Goal: Information Seeking & Learning: Understand process/instructions

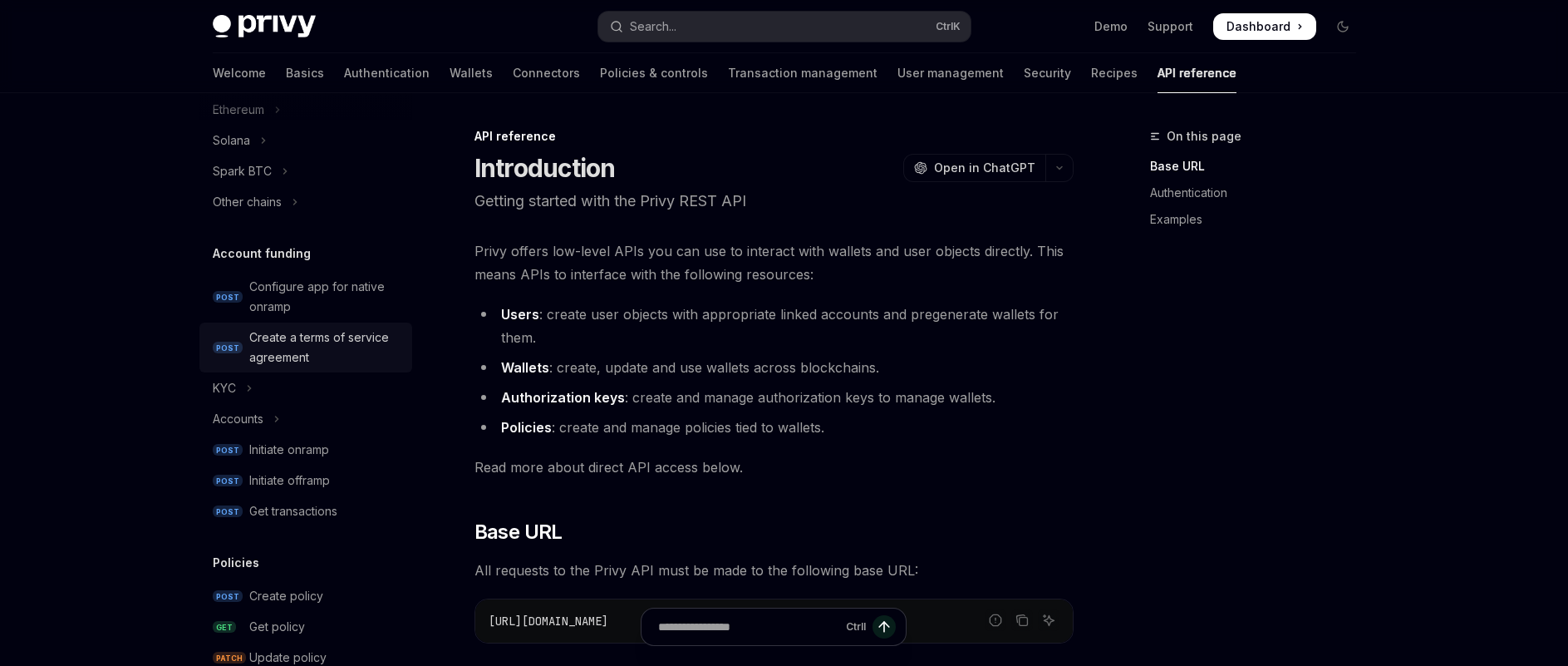
scroll to position [416, 0]
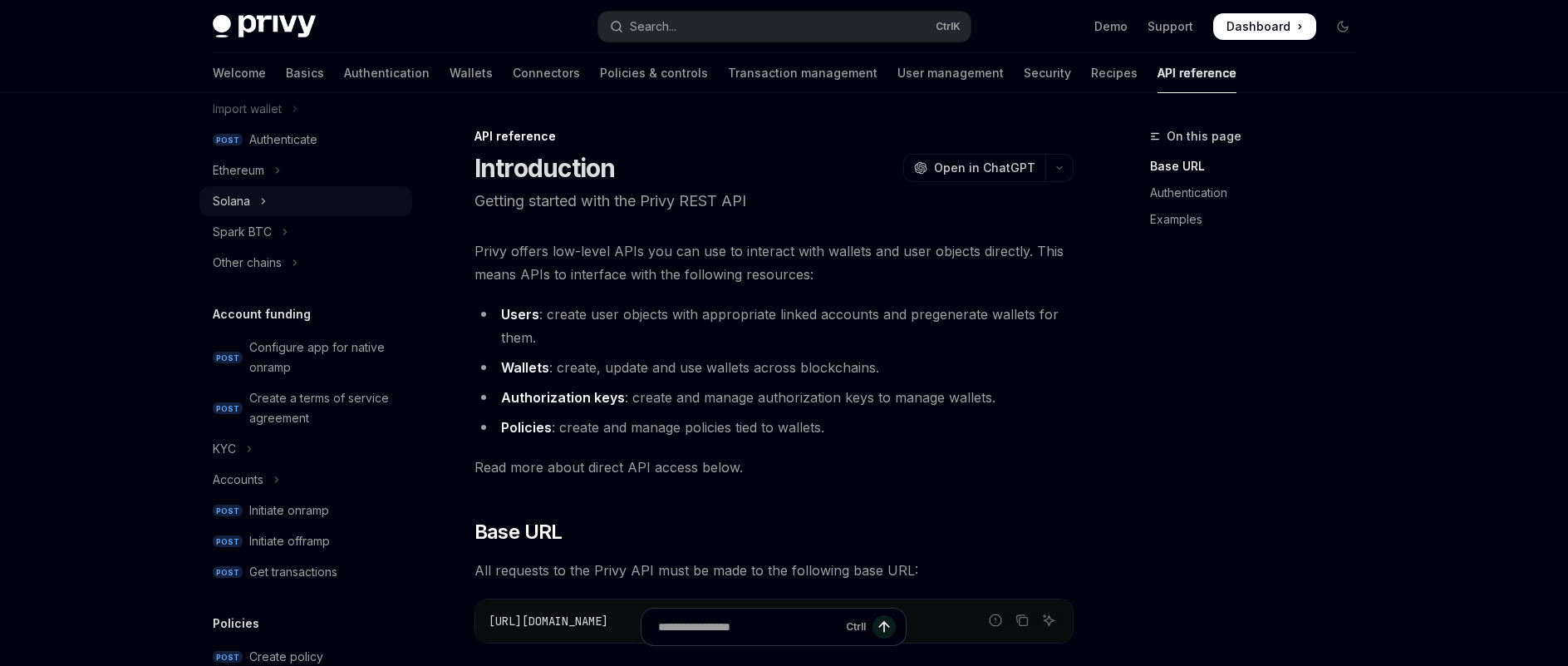
click at [270, 196] on button "Solana" at bounding box center [305, 202] width 212 height 30
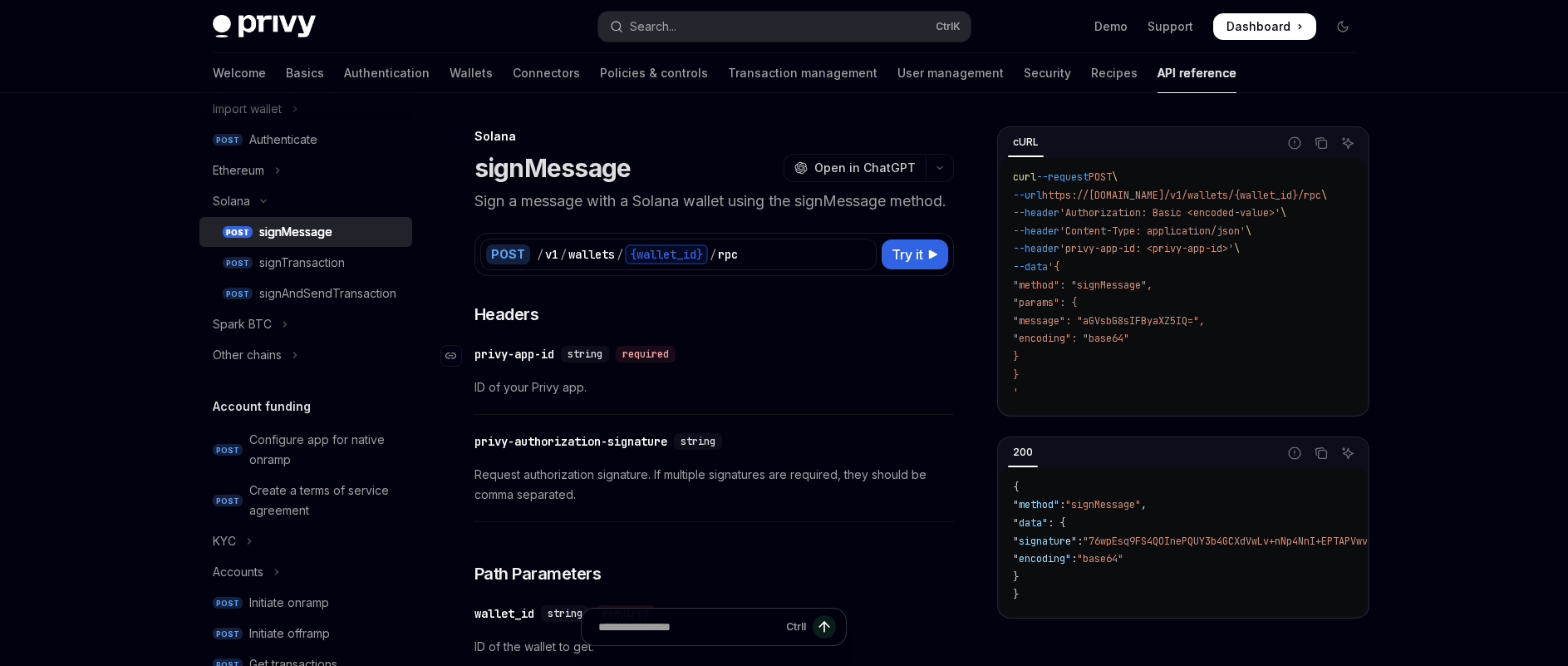
scroll to position [416, 0]
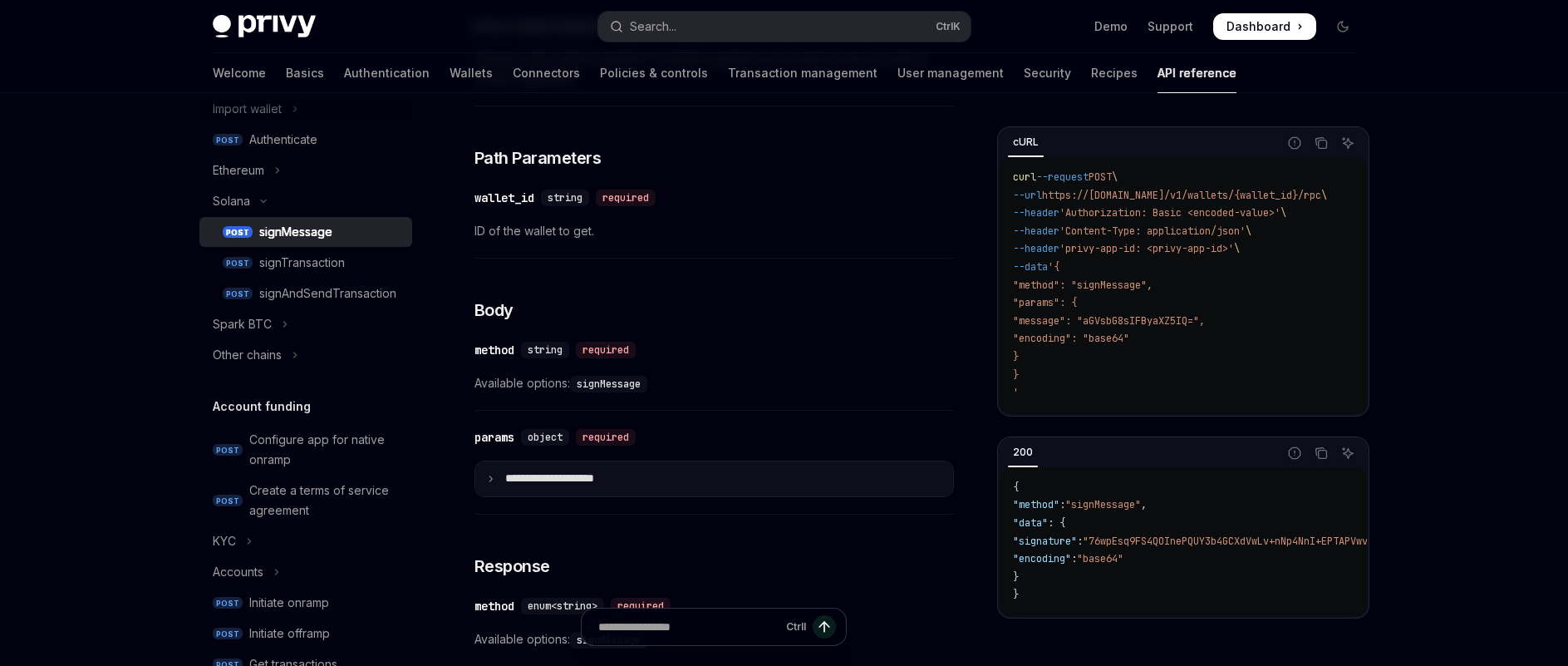
click at [500, 496] on summary "**********" at bounding box center [714, 478] width 478 height 35
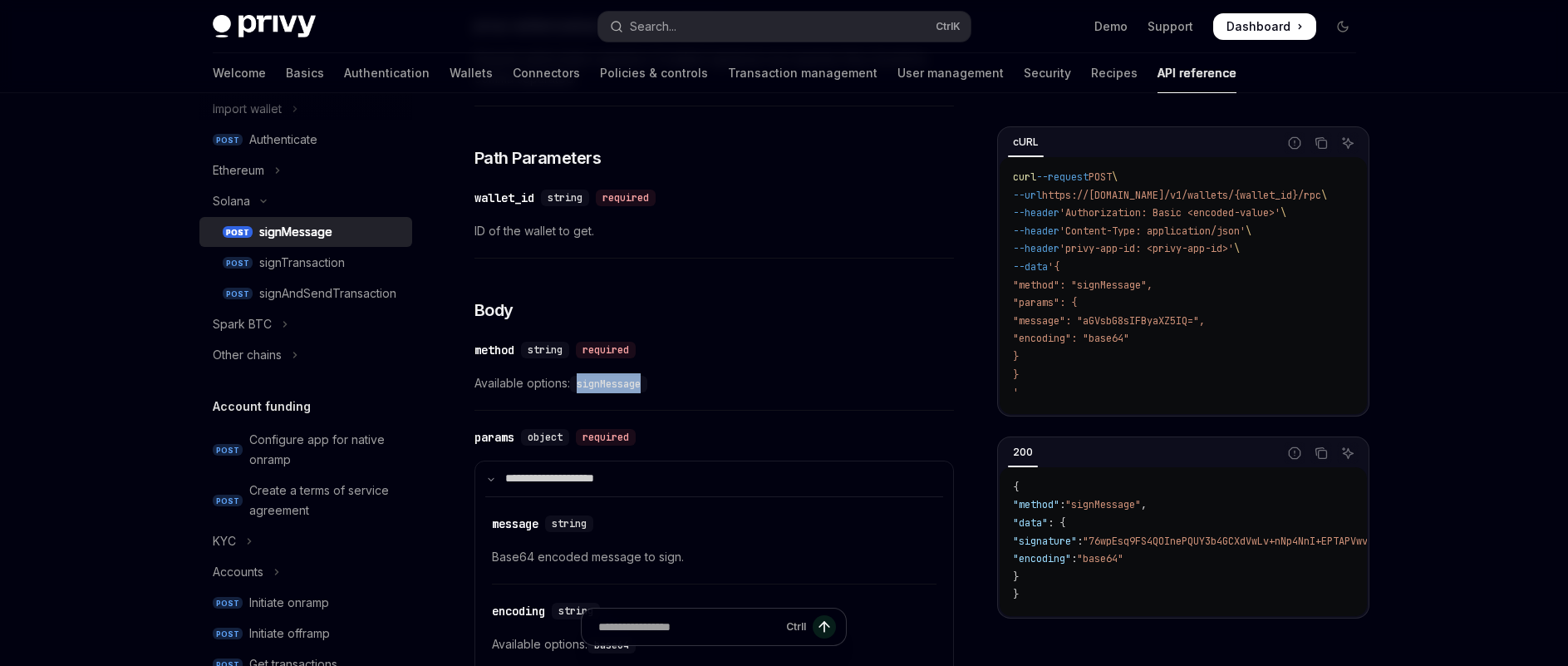
drag, startPoint x: 582, startPoint y: 406, endPoint x: 665, endPoint y: 406, distance: 83.0
click at [665, 393] on span "Available options: signMessage" at bounding box center [715, 383] width 480 height 20
click at [344, 261] on div "signTransaction" at bounding box center [302, 263] width 86 height 20
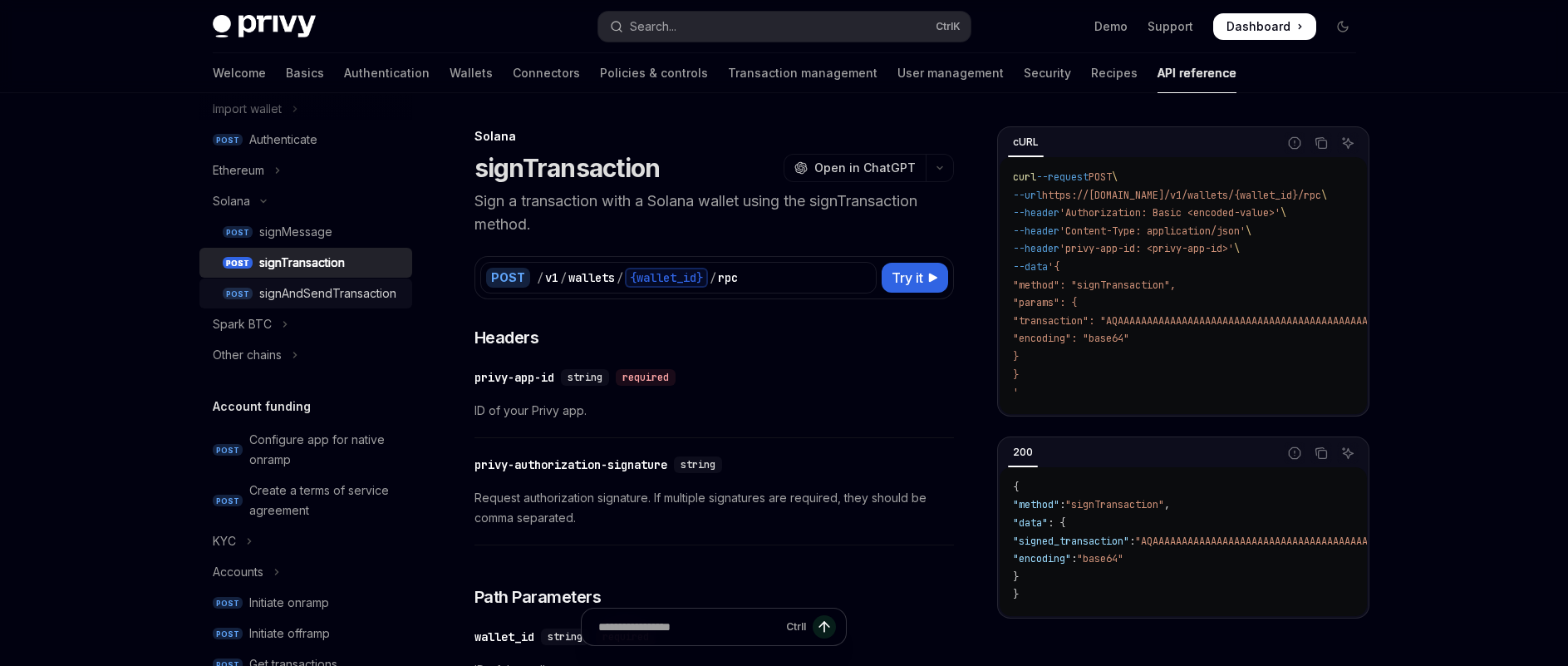
click at [358, 296] on div "signAndSendTransaction" at bounding box center [328, 293] width 137 height 20
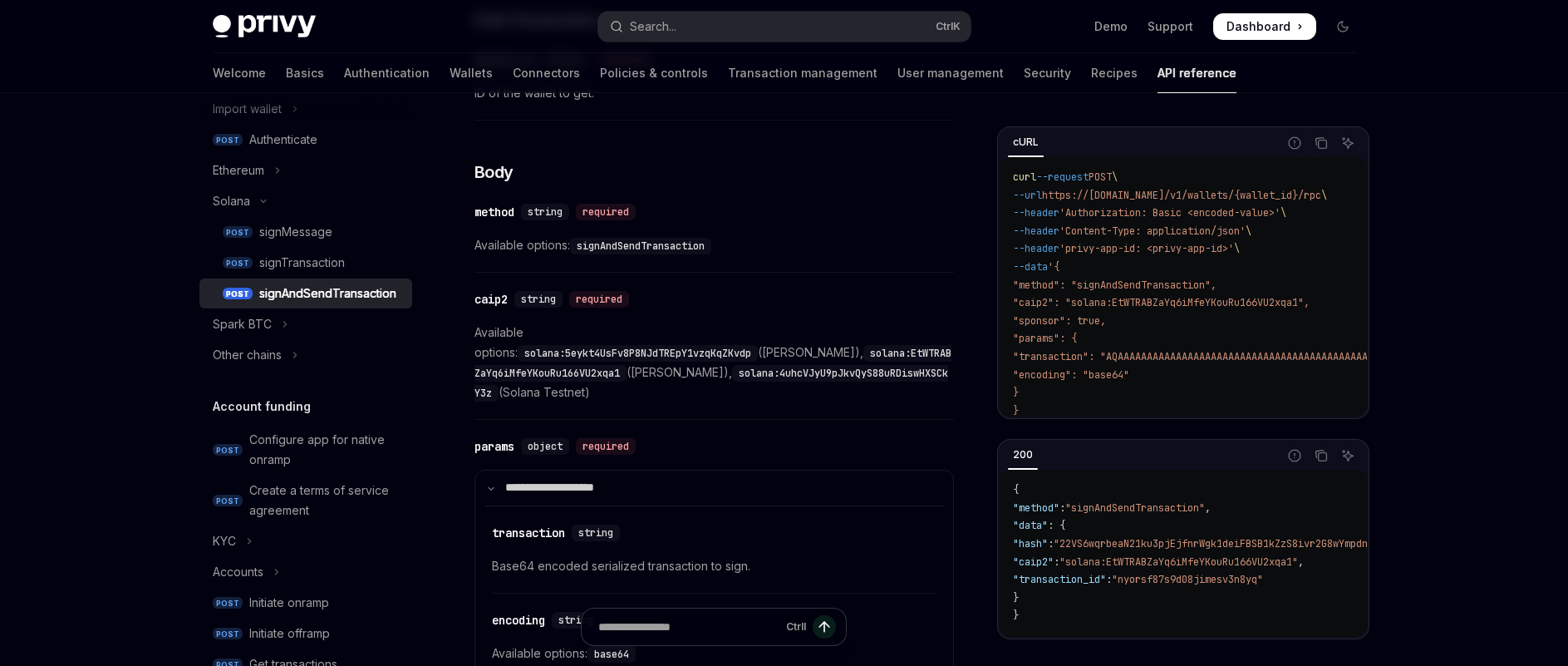
scroll to position [582, 0]
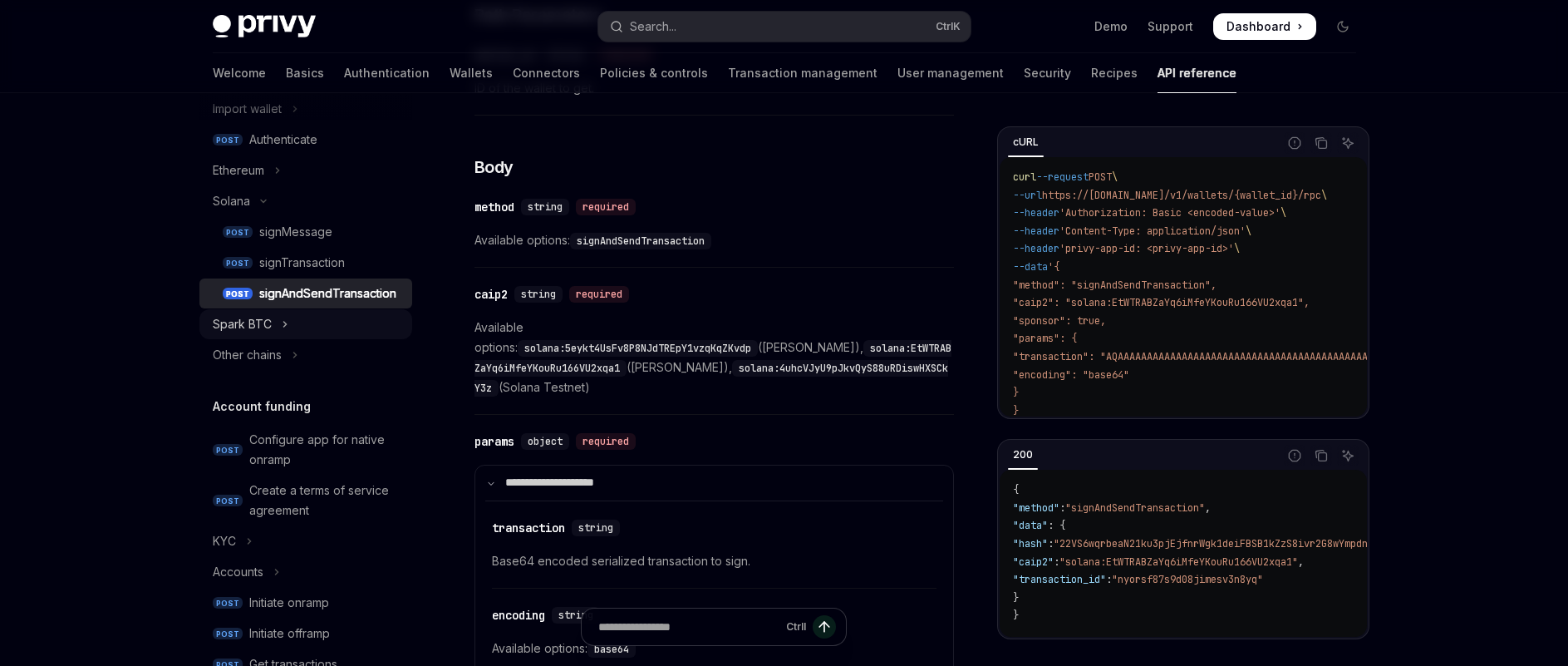
click at [275, 331] on button "Spark BTC" at bounding box center [305, 324] width 212 height 30
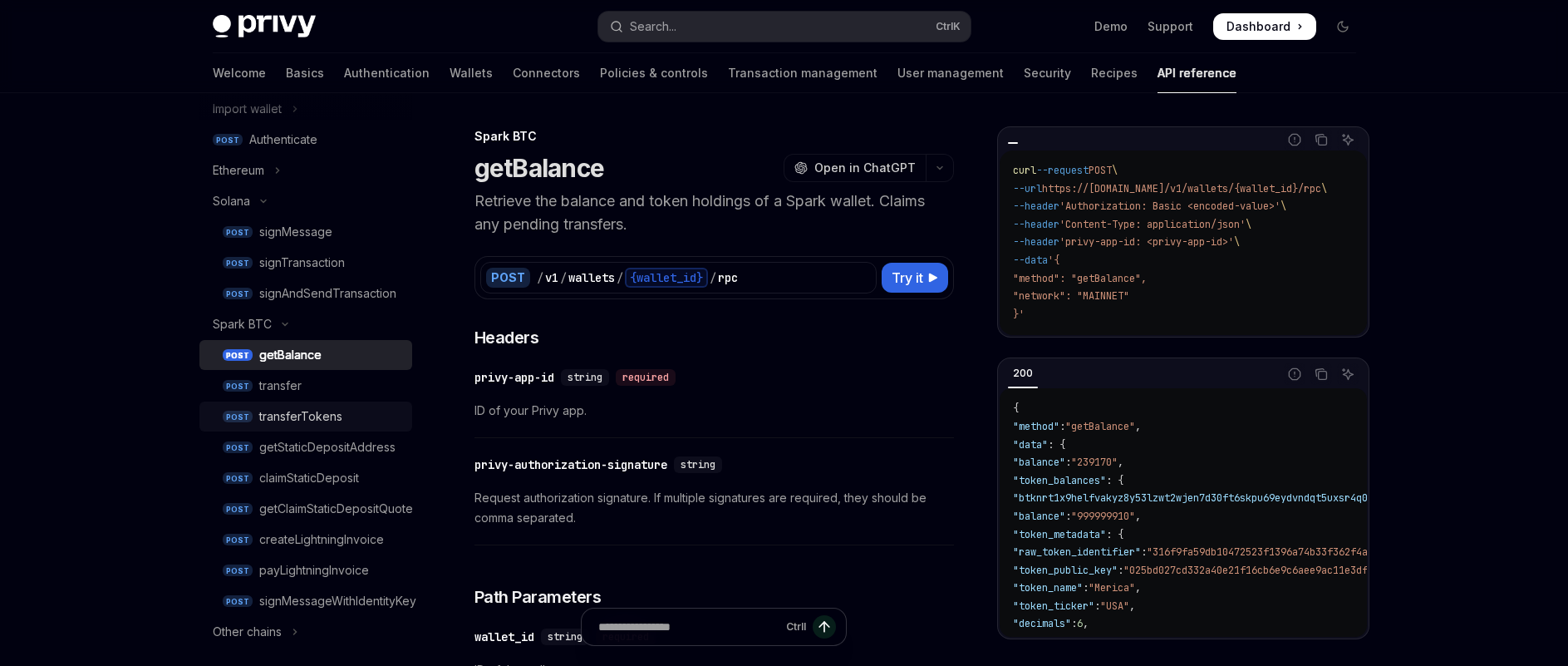
click at [368, 422] on div "transferTokens" at bounding box center [331, 417] width 143 height 20
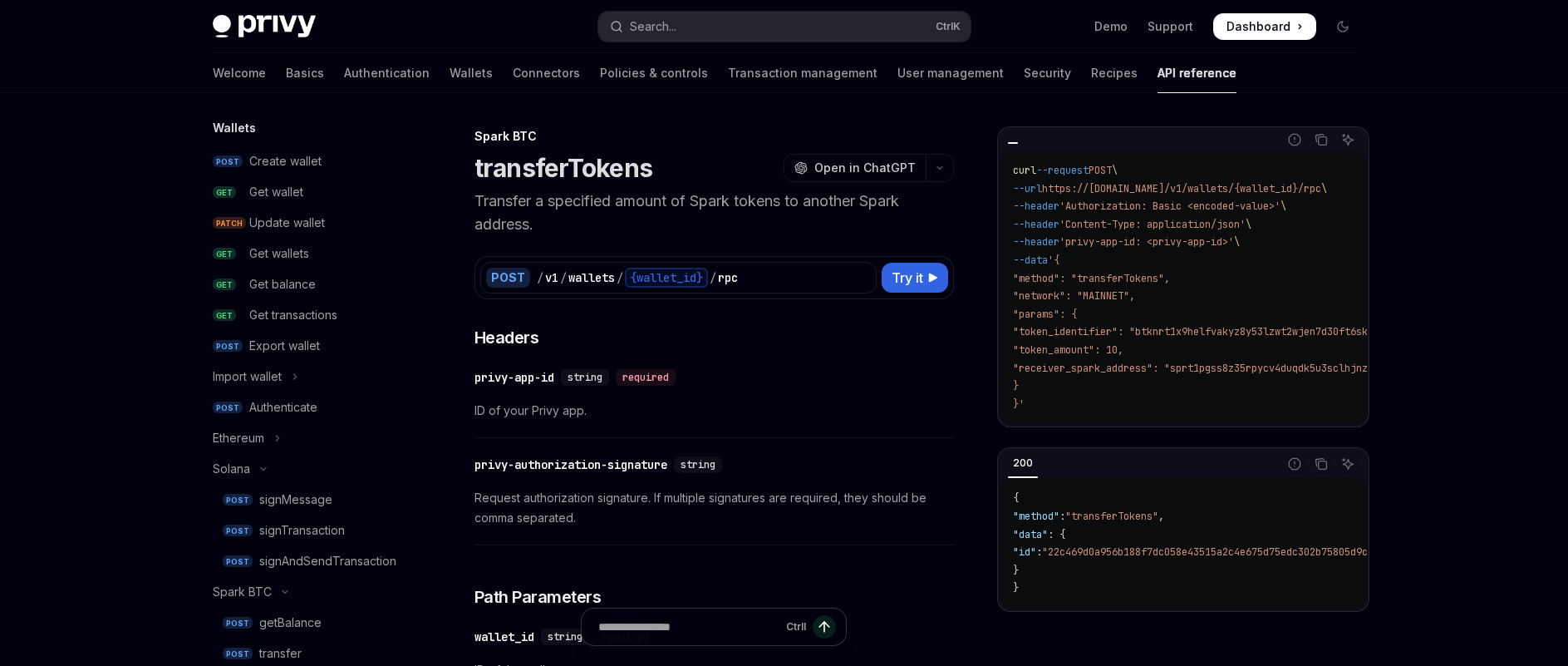
scroll to position [83, 0]
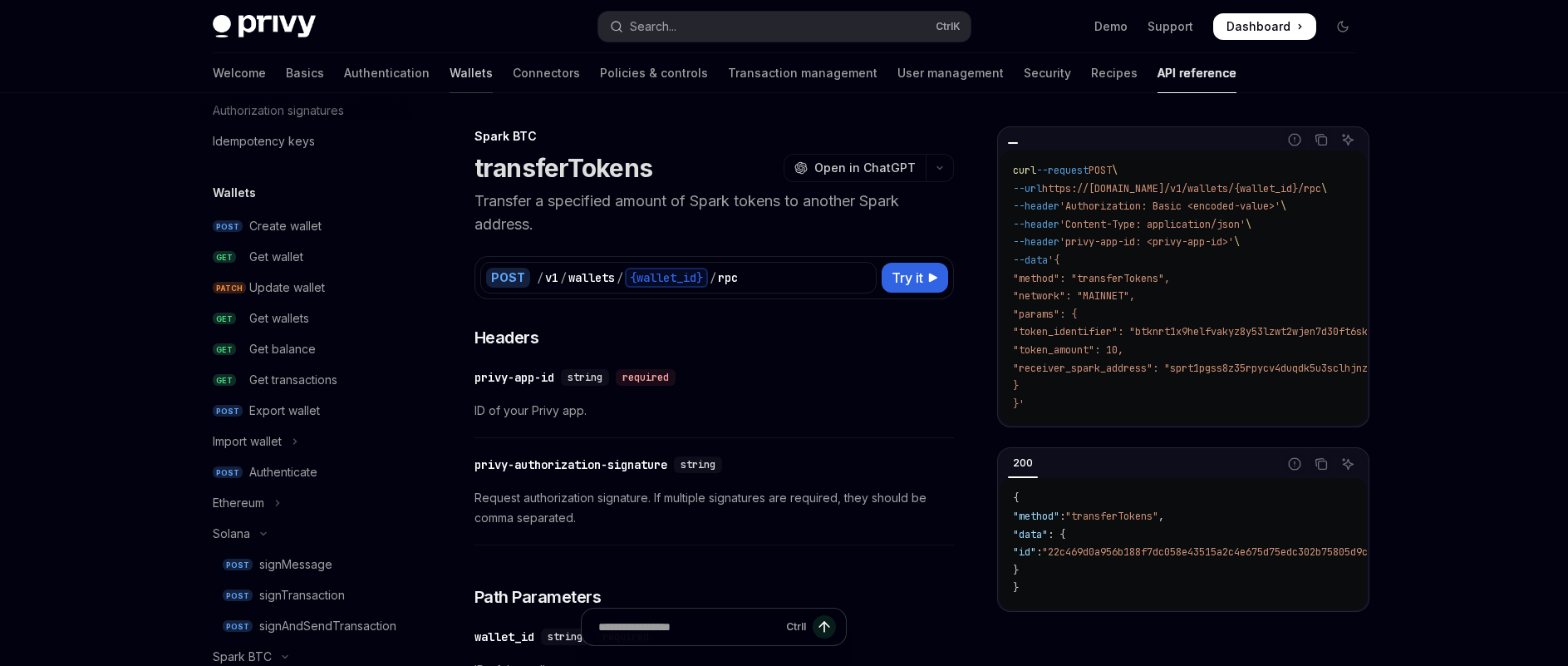
click at [449, 71] on link "Wallets" at bounding box center [471, 73] width 43 height 40
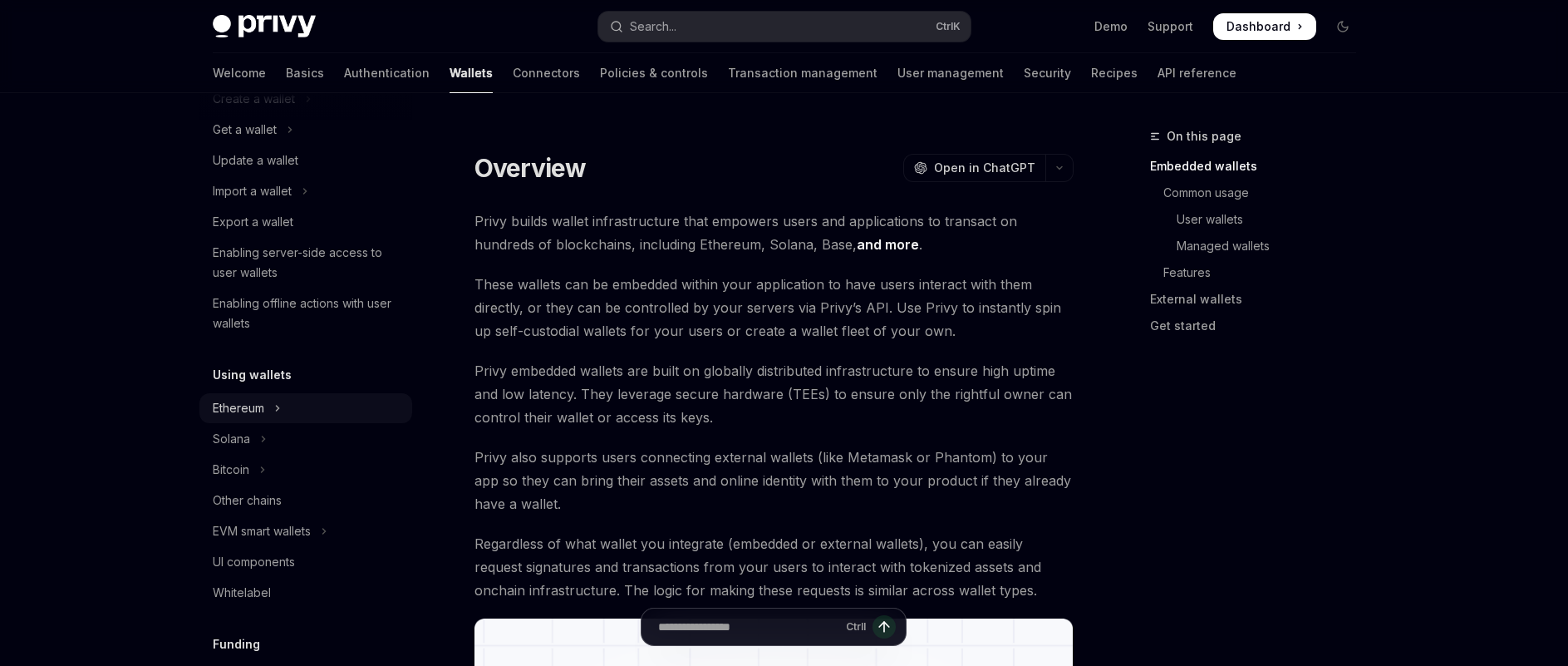
scroll to position [166, 0]
click at [291, 394] on button "Ethereum" at bounding box center [305, 401] width 212 height 30
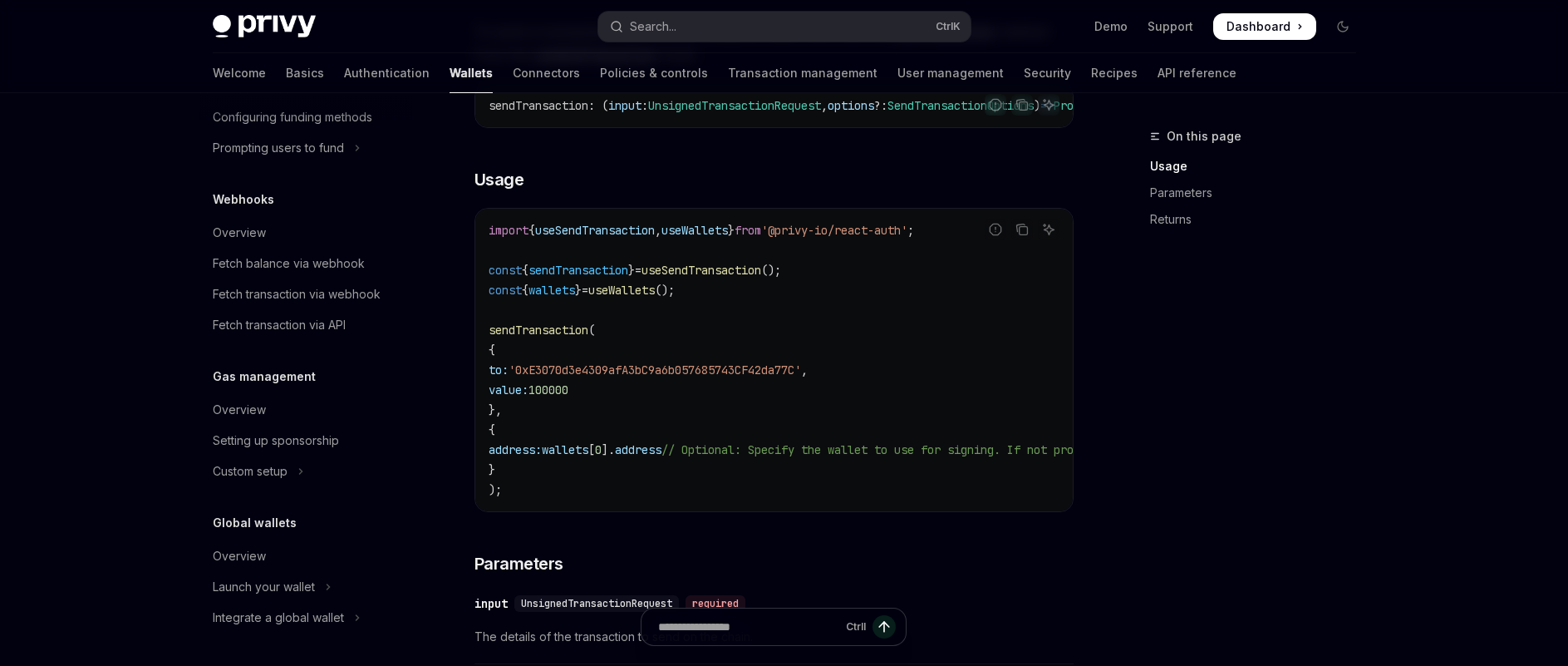
scroll to position [1079, 0]
click at [359, 330] on div "Fetch transaction via API" at bounding box center [307, 325] width 190 height 20
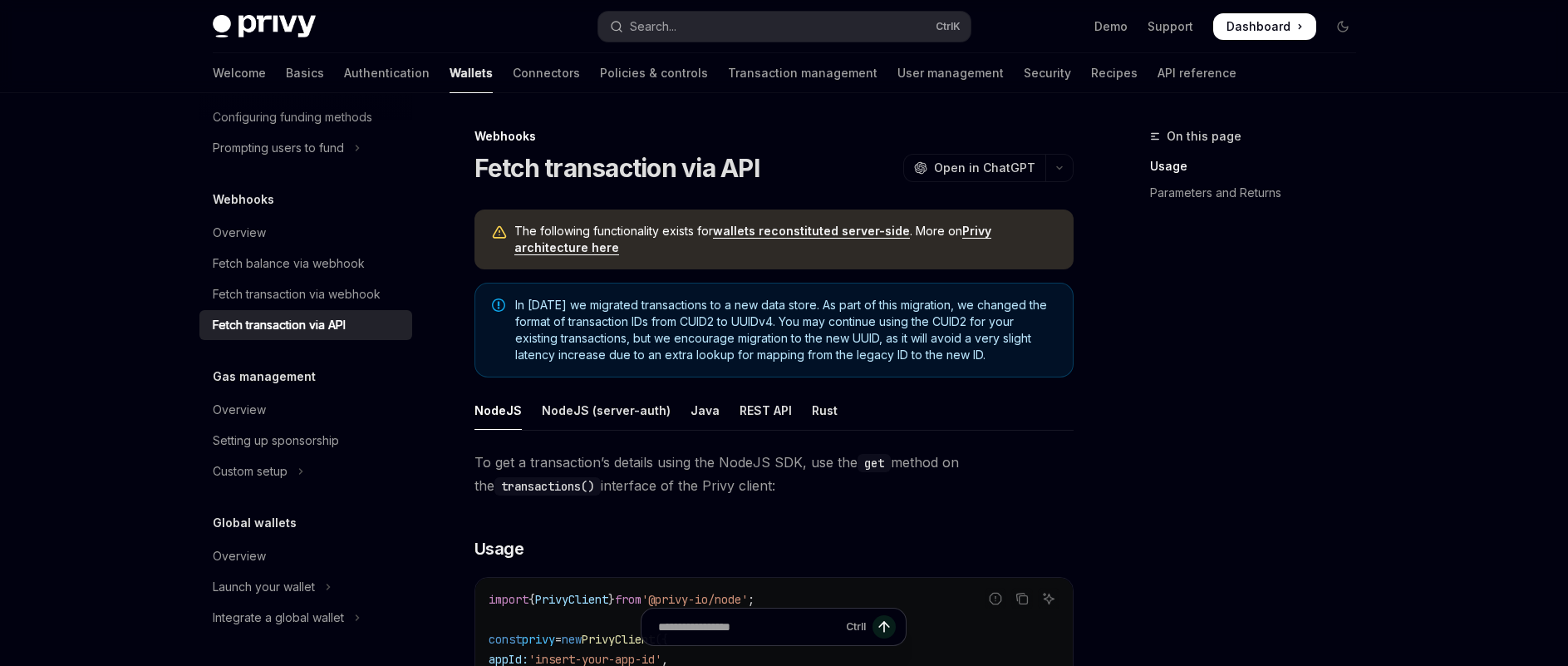
click at [1091, 93] on div "On this page Usage Parameters and Returns Webhooks Fetch transaction via API Op…" at bounding box center [784, 620] width 1170 height 1053
click at [1157, 85] on link "API reference" at bounding box center [1197, 73] width 79 height 40
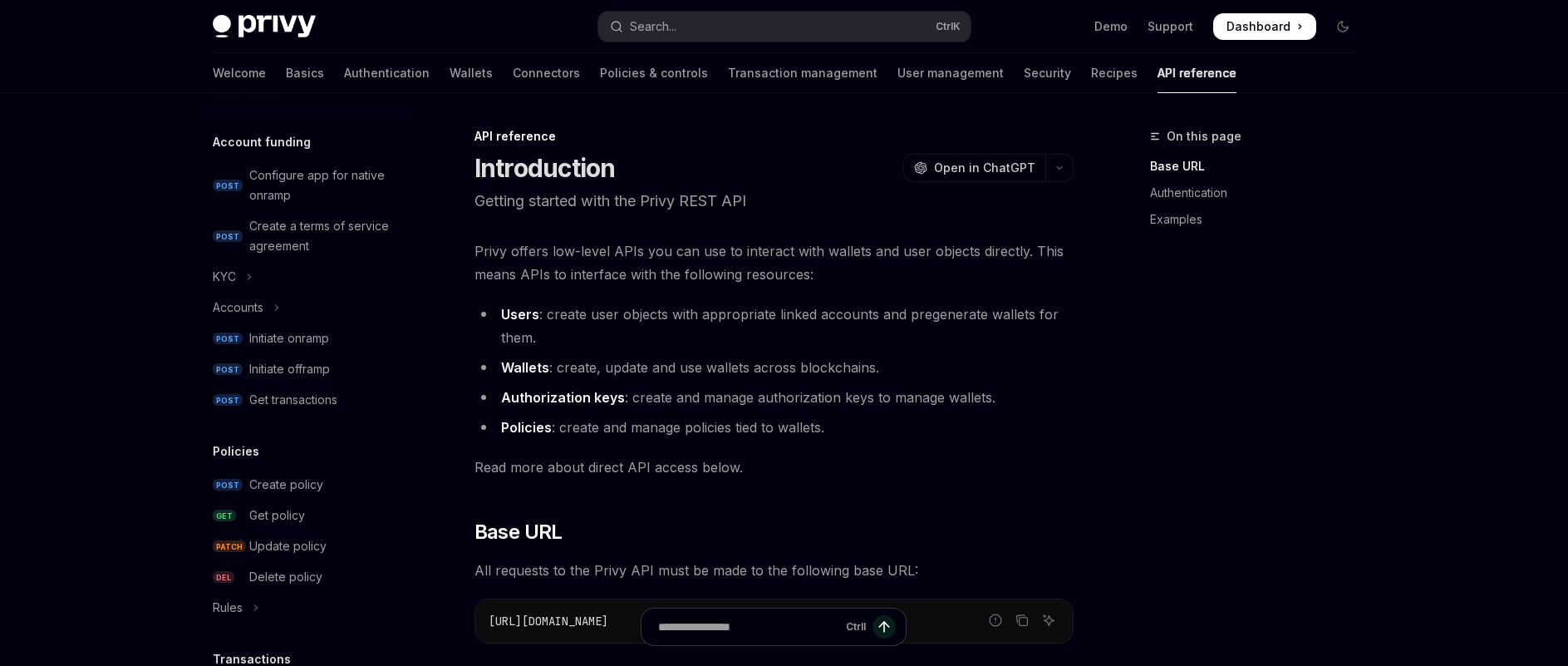
scroll to position [582, 0]
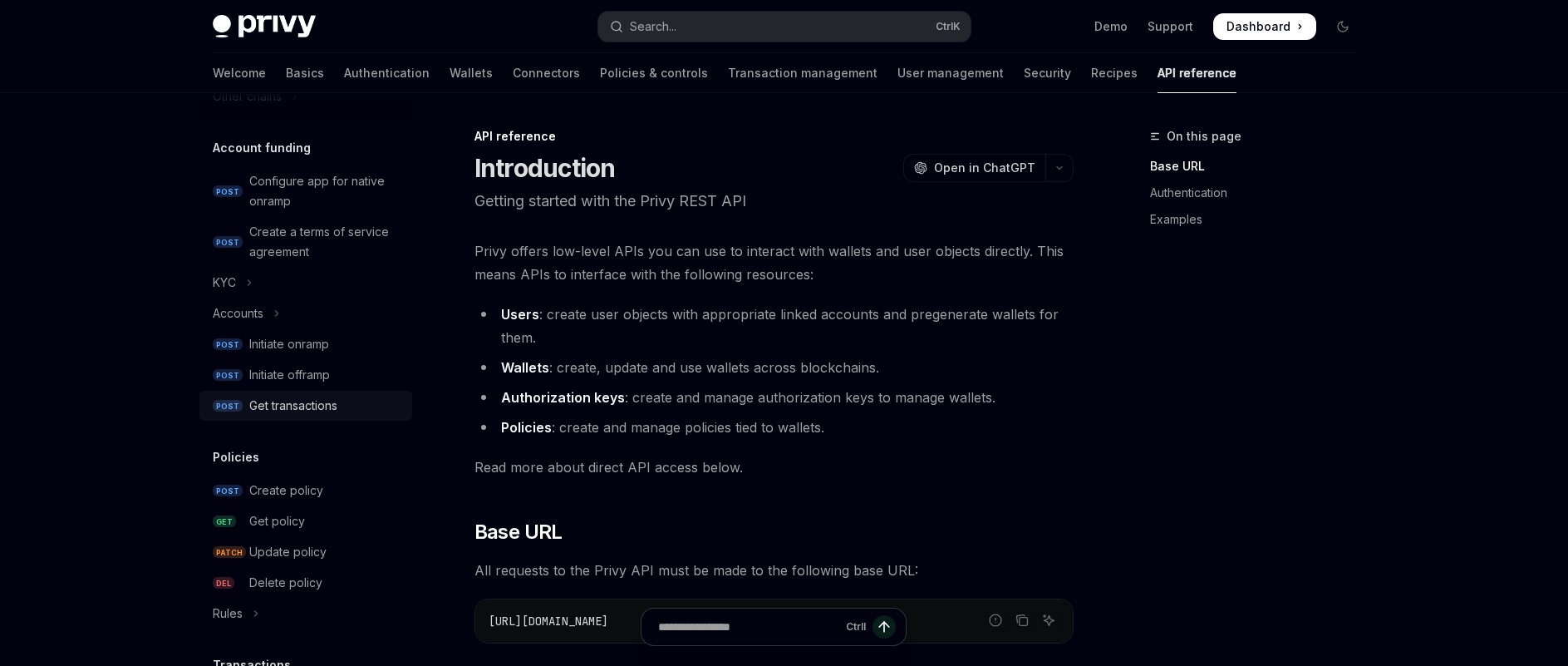
click at [336, 411] on div "Get transactions" at bounding box center [292, 406] width 88 height 20
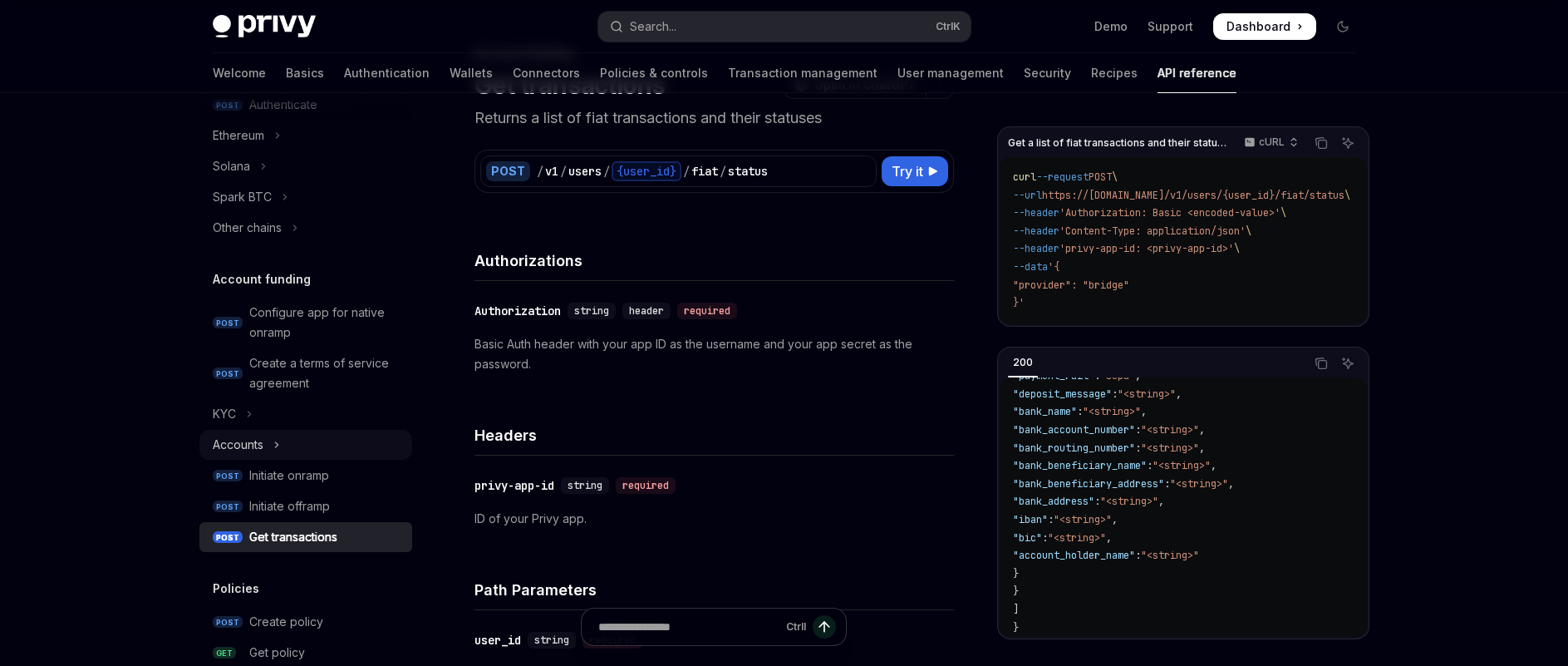
scroll to position [416, 0]
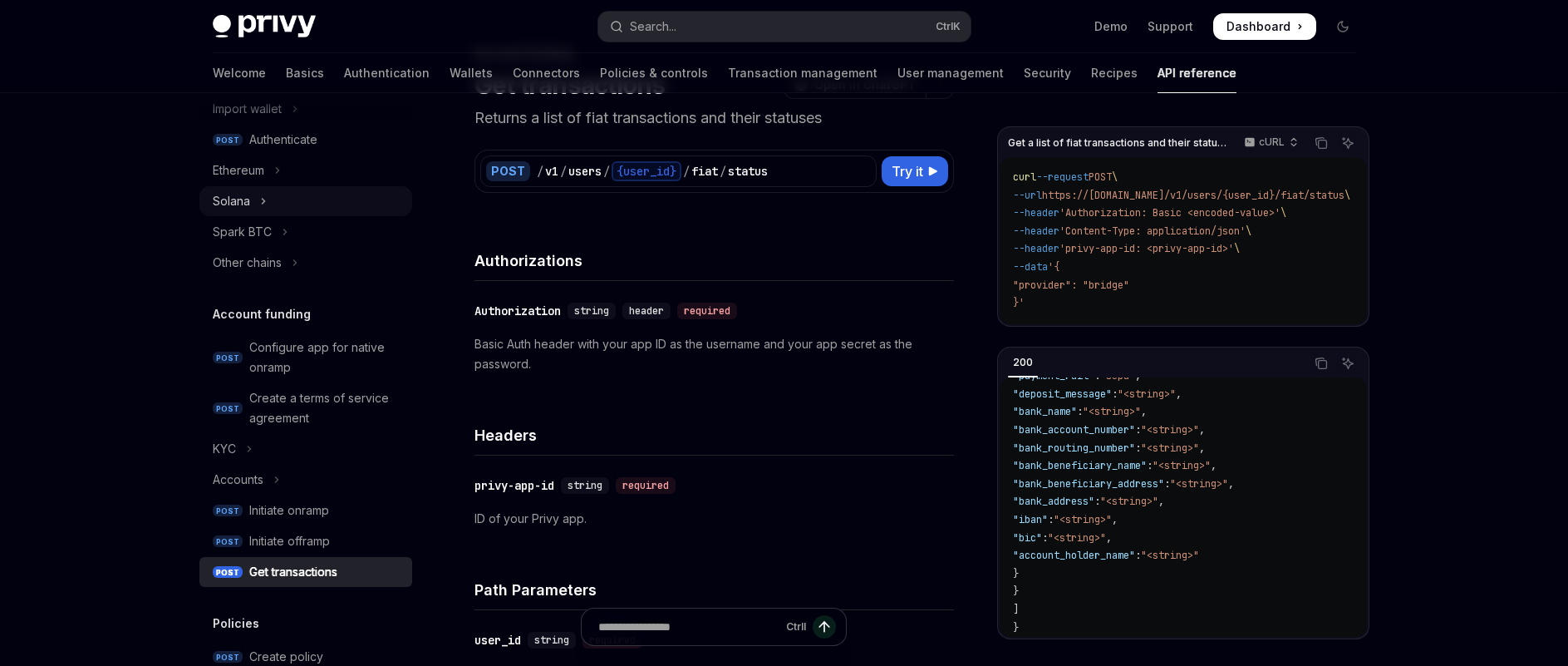
click at [275, 204] on button "Solana" at bounding box center [305, 202] width 212 height 30
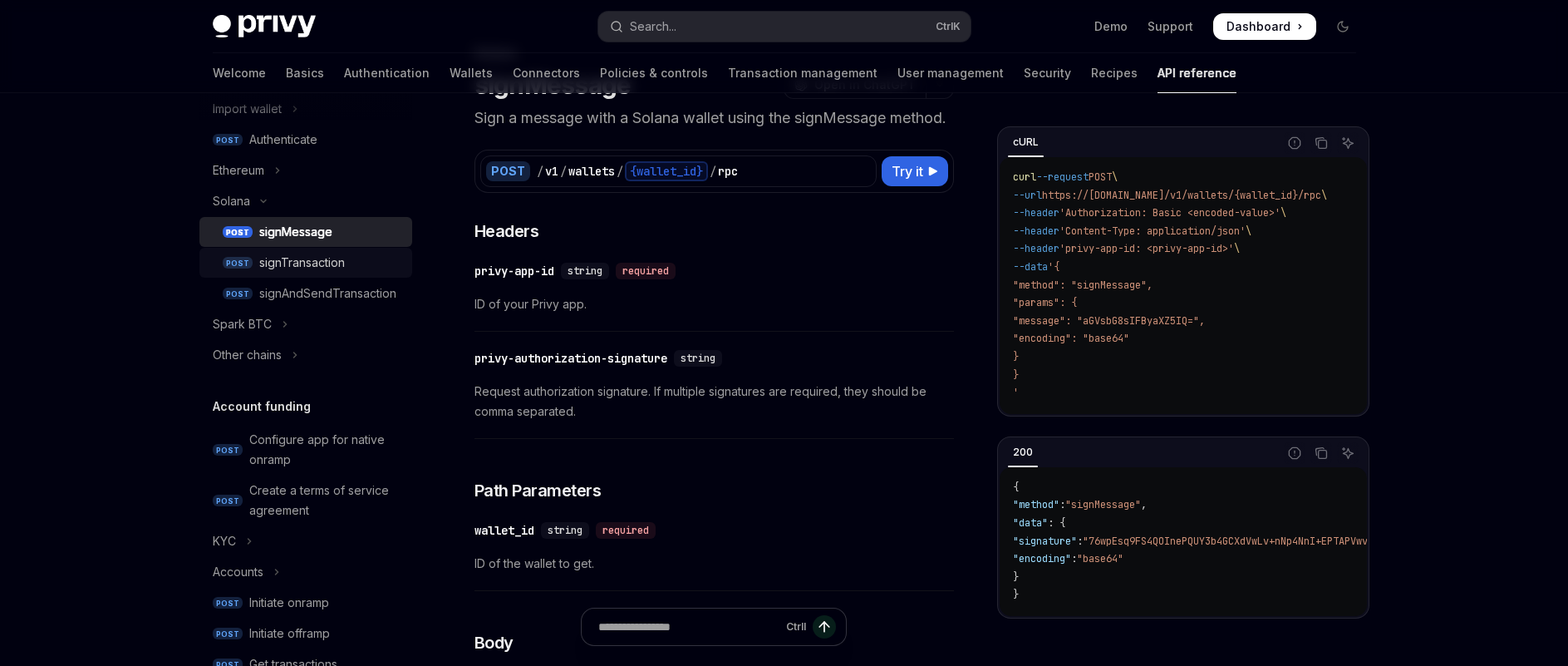
click at [337, 265] on div "signTransaction" at bounding box center [302, 263] width 86 height 20
type textarea "*"
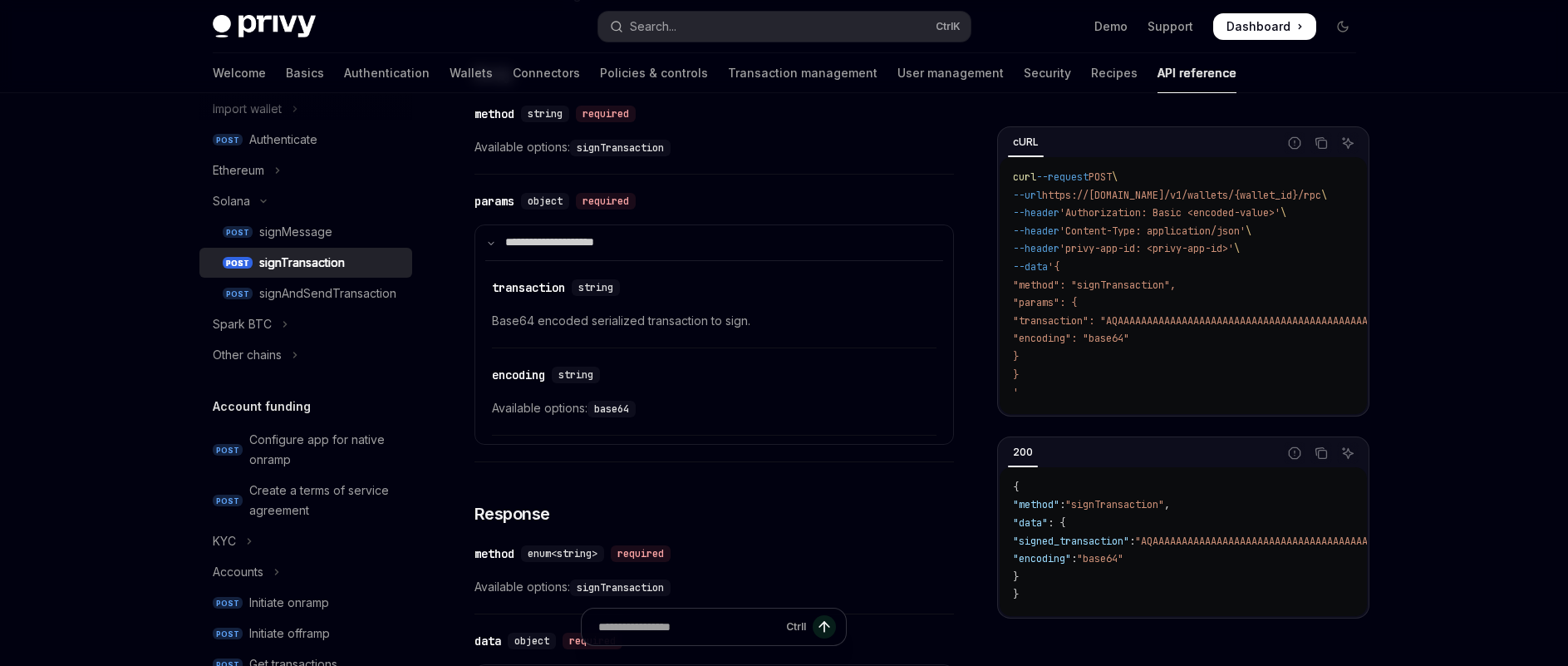
scroll to position [647, 0]
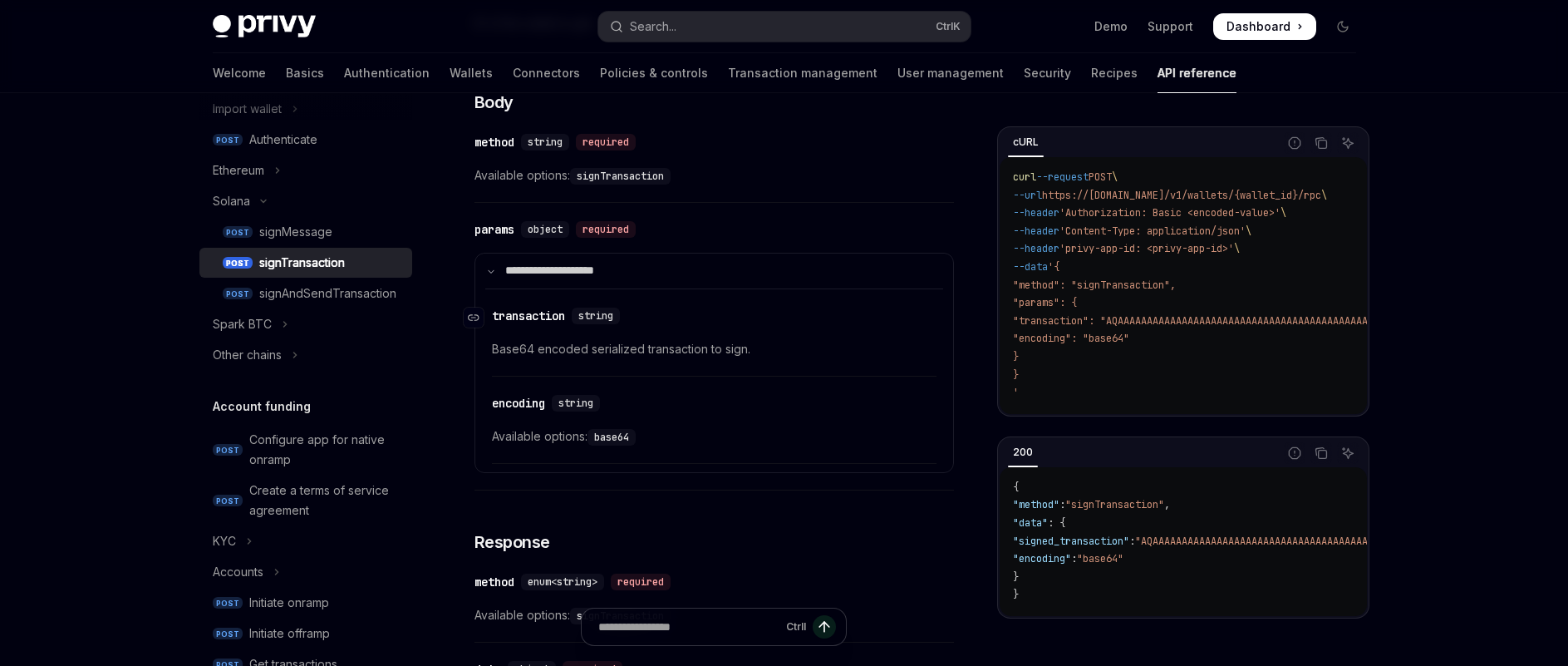
click at [613, 321] on span "string" at bounding box center [595, 315] width 35 height 13
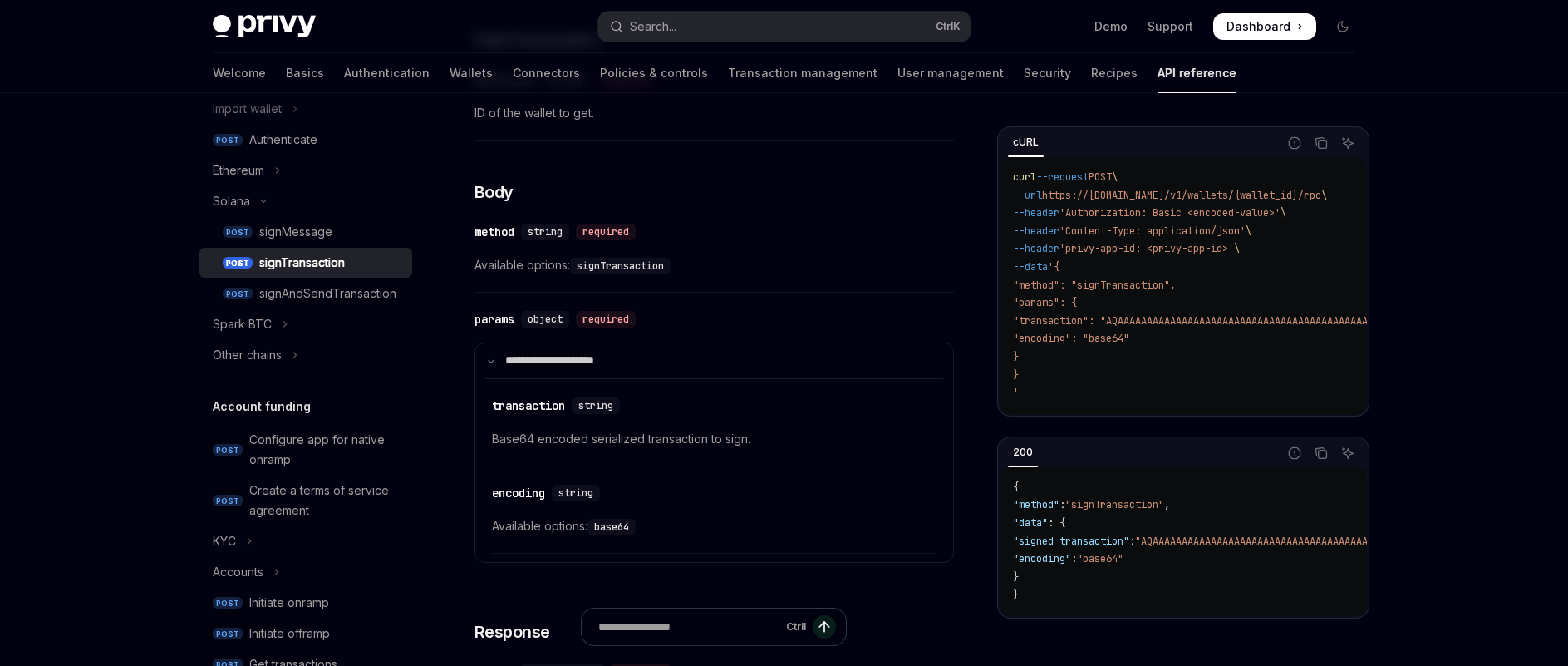
scroll to position [564, 0]
